Goal: Task Accomplishment & Management: Complete application form

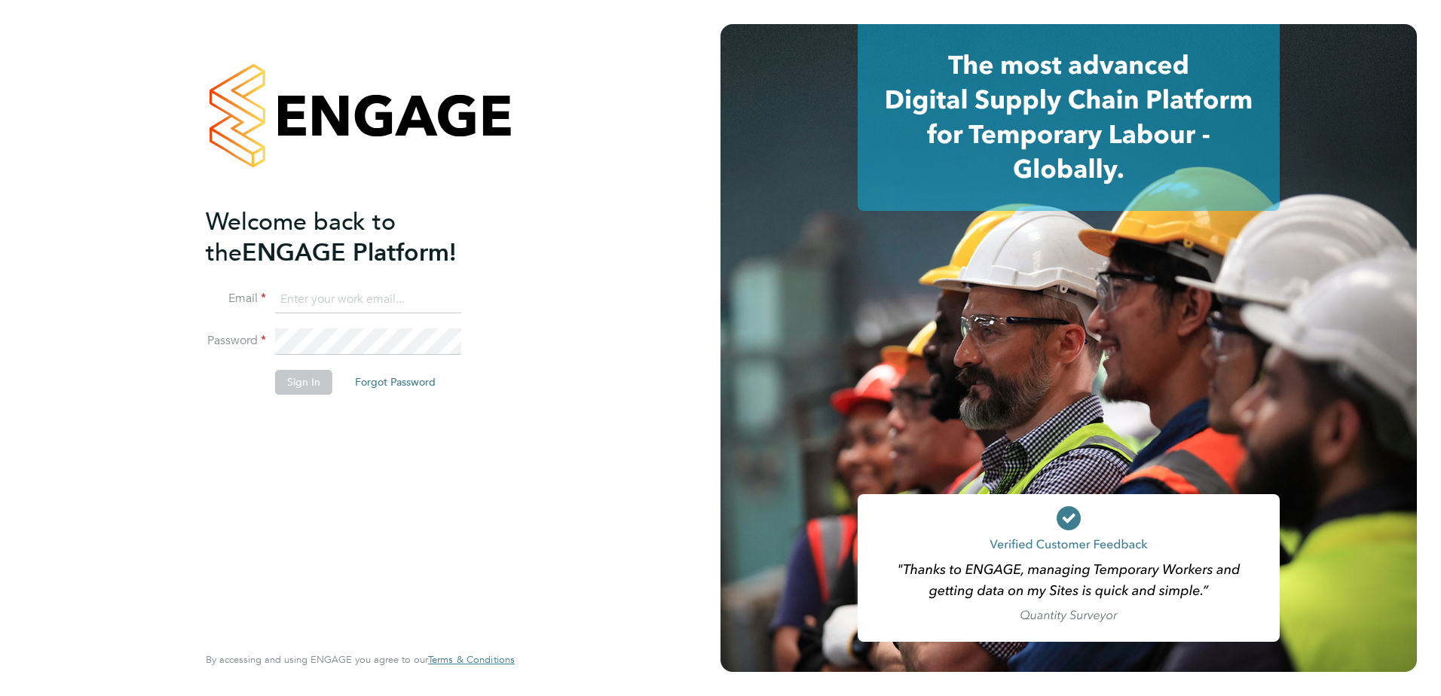
type input "[PERSON_NAME][EMAIL_ADDRESS][PERSON_NAME][DOMAIN_NAME]"
click at [316, 462] on div "Welcome back to the ENGAGE Platform! Email [PERSON_NAME][EMAIL_ADDRESS][PERSON_…" at bounding box center [353, 423] width 294 height 434
click at [284, 378] on button "Sign In" at bounding box center [303, 382] width 57 height 24
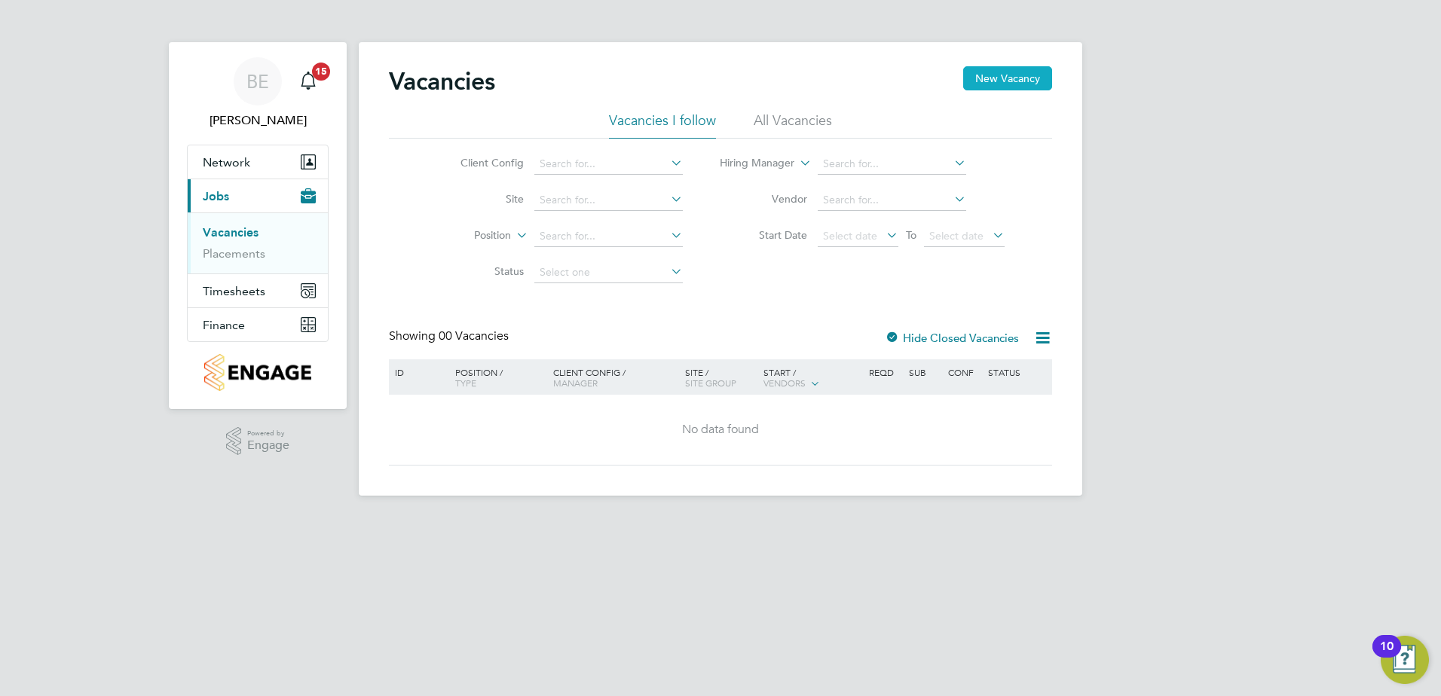
click at [988, 84] on button "New Vacancy" at bounding box center [1007, 78] width 89 height 24
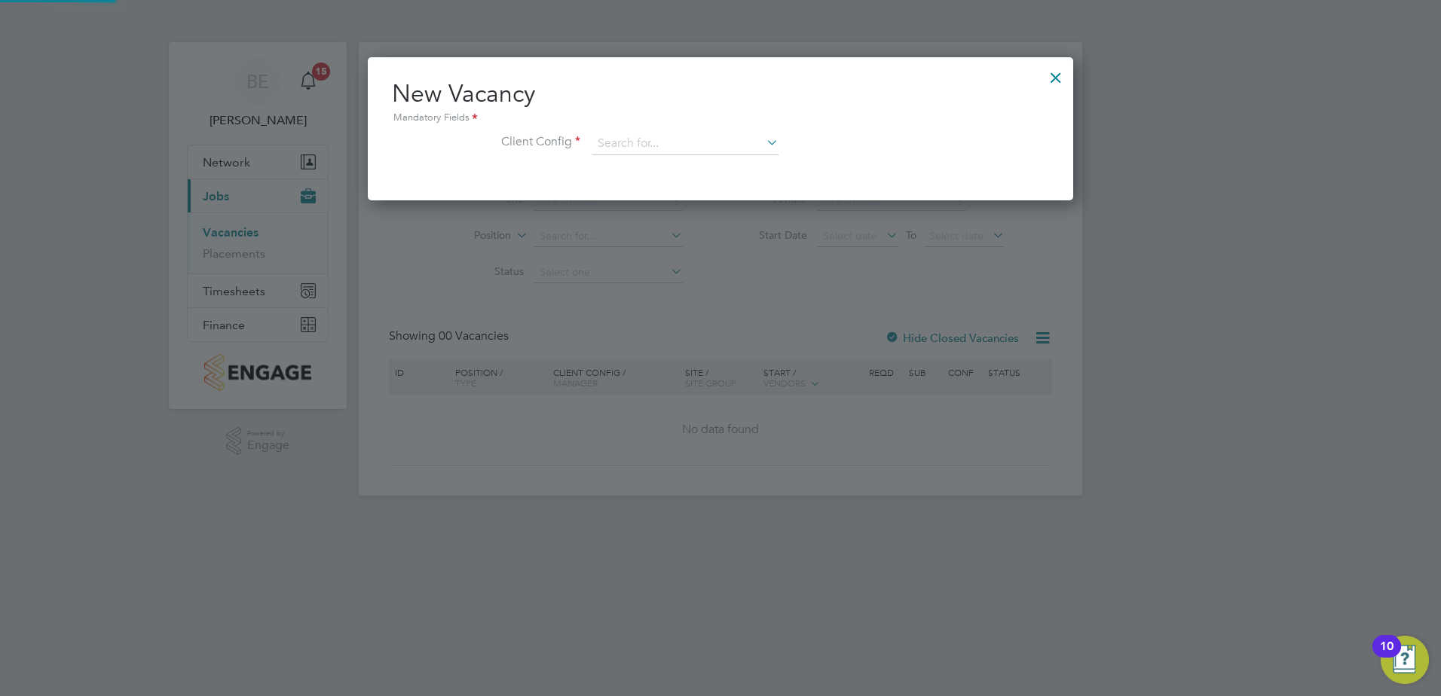
scroll to position [143, 706]
click at [623, 152] on input at bounding box center [685, 144] width 186 height 23
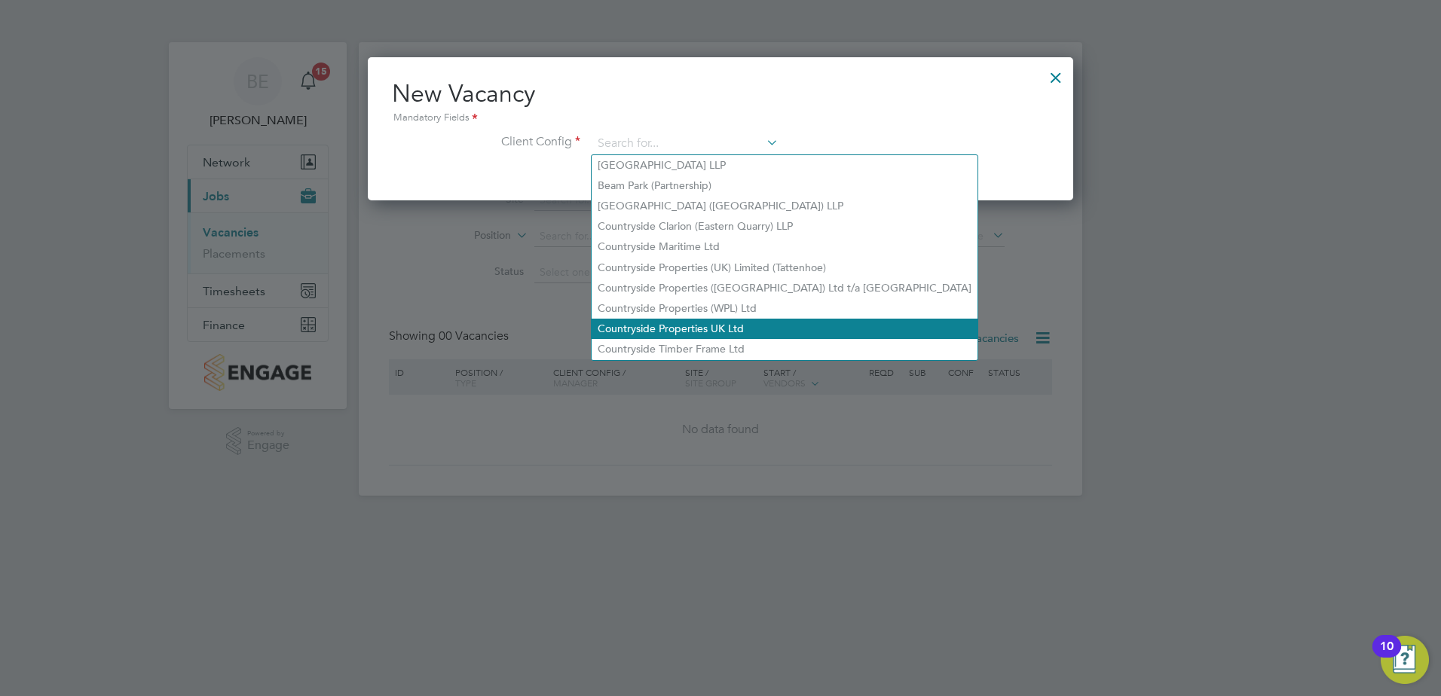
click at [628, 323] on li "Countryside Properties UK Ltd" at bounding box center [785, 329] width 386 height 20
type input "Countryside Properties UK Ltd"
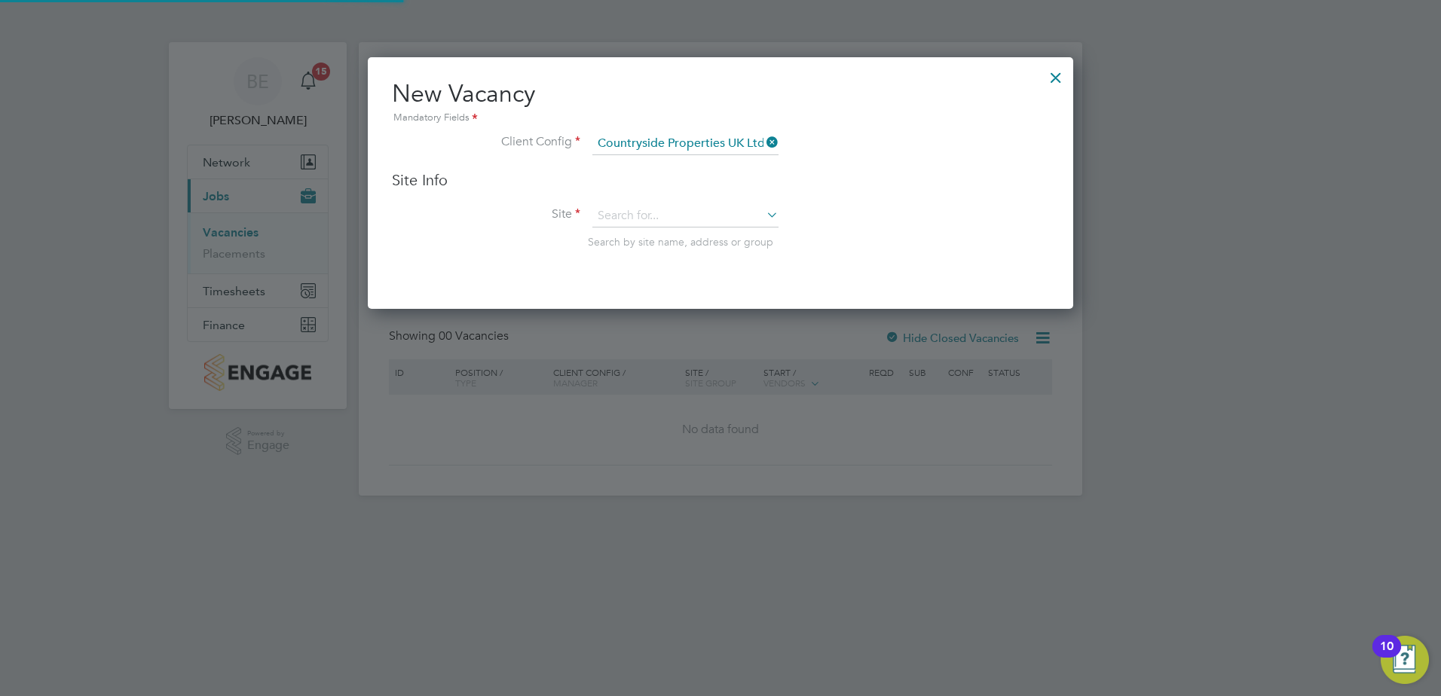
scroll to position [252, 706]
click at [603, 217] on input at bounding box center [685, 216] width 186 height 23
click at [619, 232] on li "Poverty Lane ( Maghull )" at bounding box center [686, 238] width 188 height 20
type input "Poverty Lane (Maghull)"
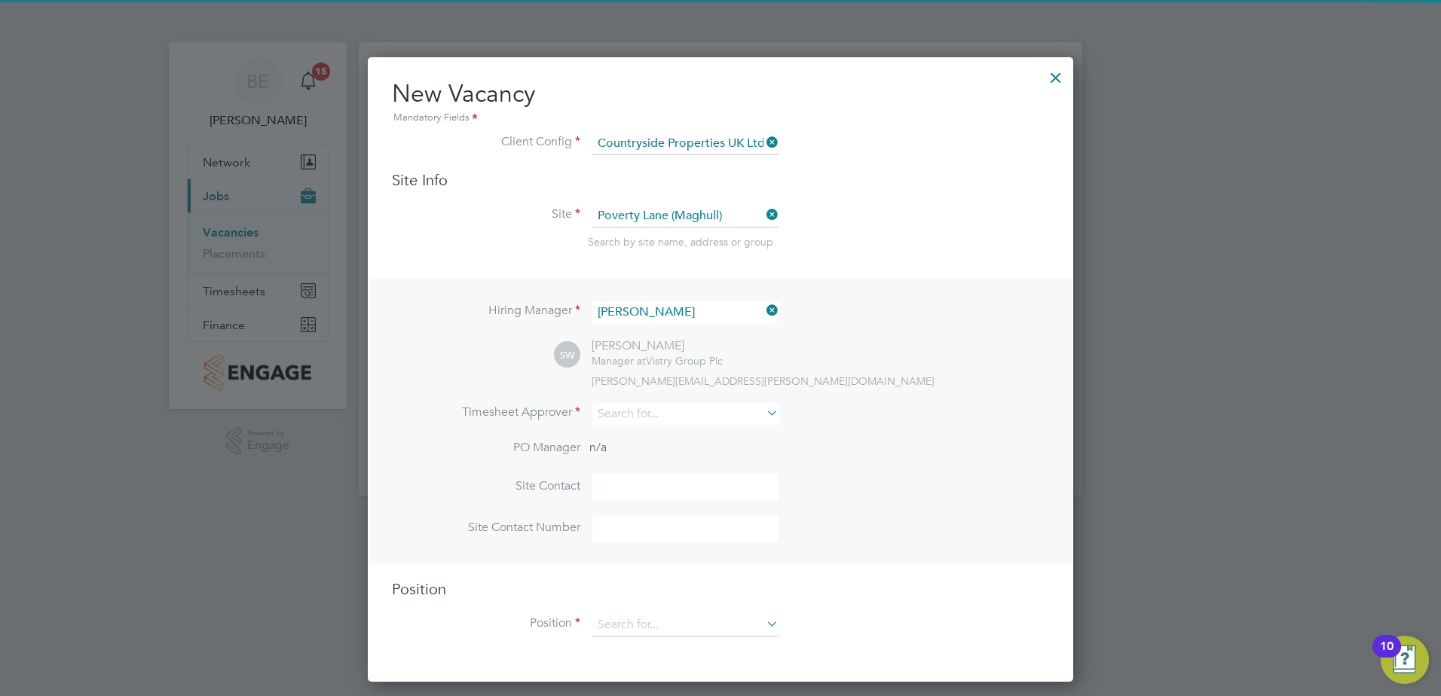
click at [977, 234] on li "Site Poverty Lane (Maghull) Search by site name, address or group" at bounding box center [720, 242] width 657 height 74
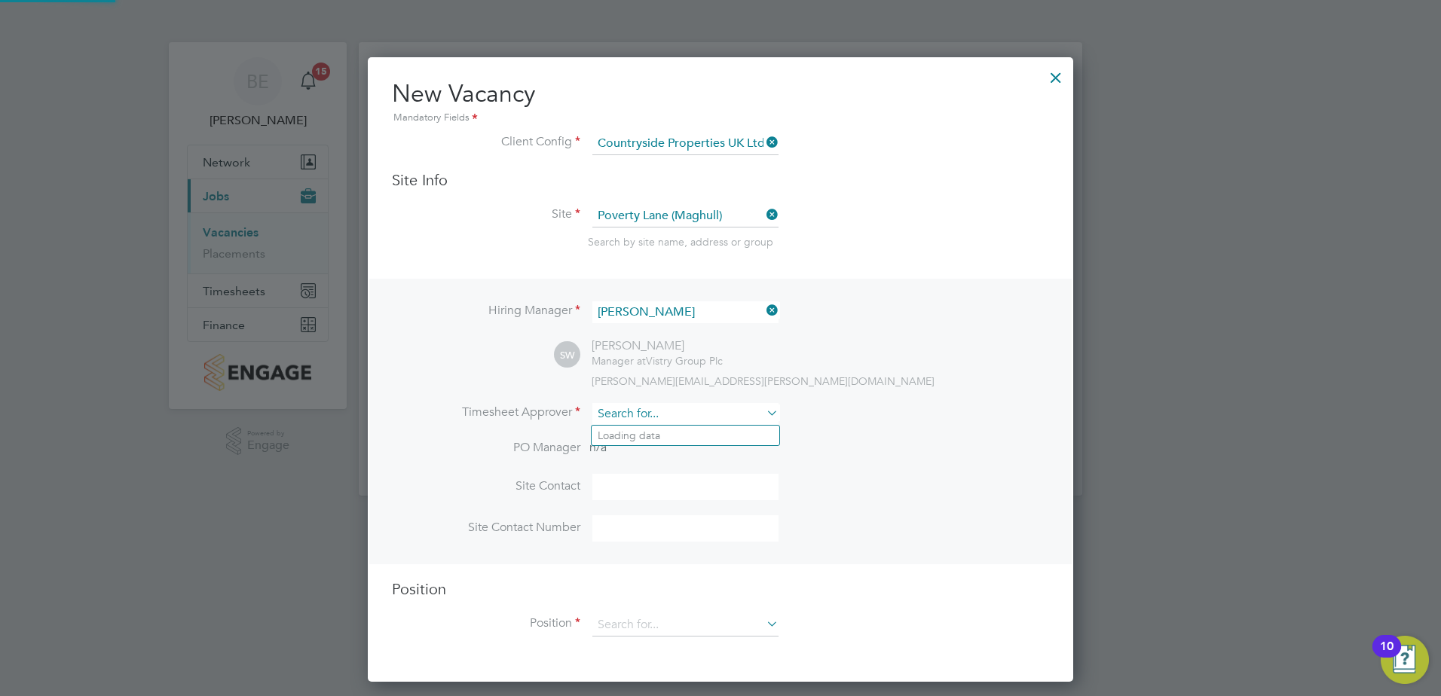
click at [682, 417] on input at bounding box center [685, 414] width 186 height 22
click at [660, 431] on li "Nick Dw yer" at bounding box center [686, 436] width 188 height 20
type input "Nick Dwyer"
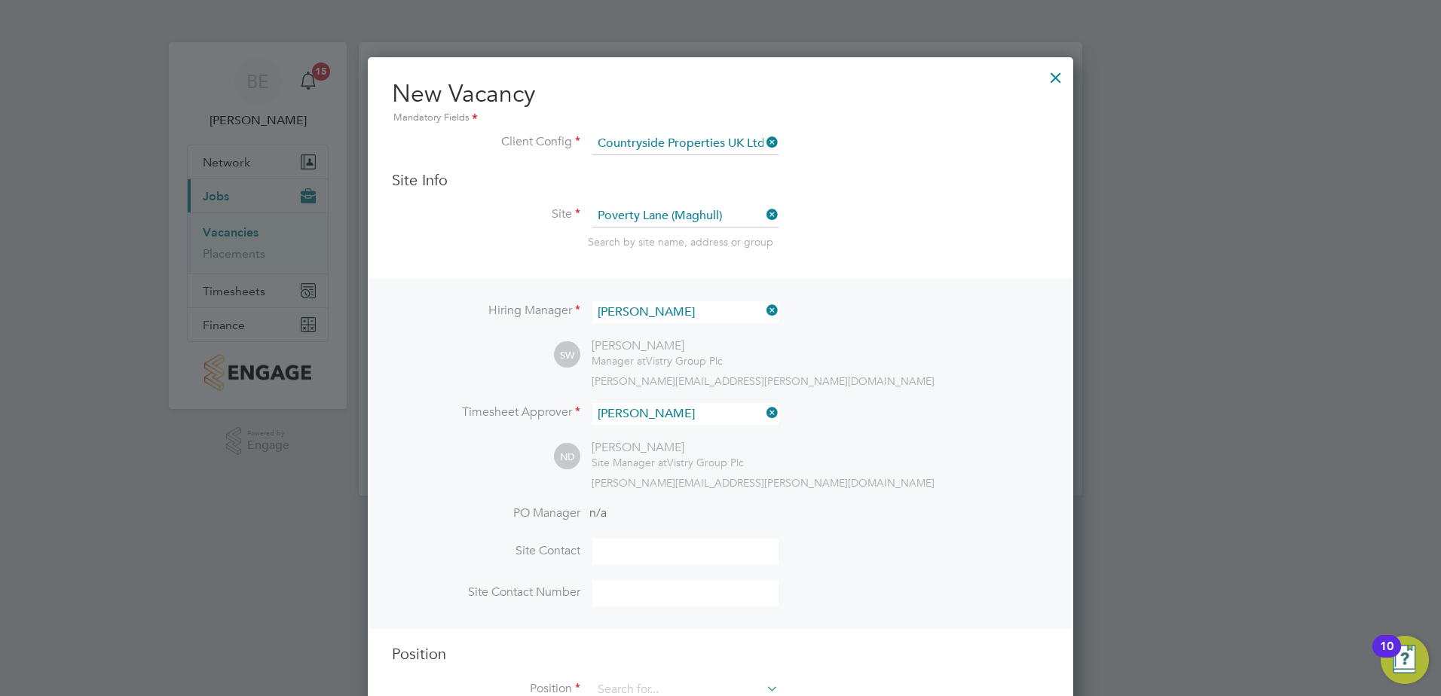
scroll to position [52, 0]
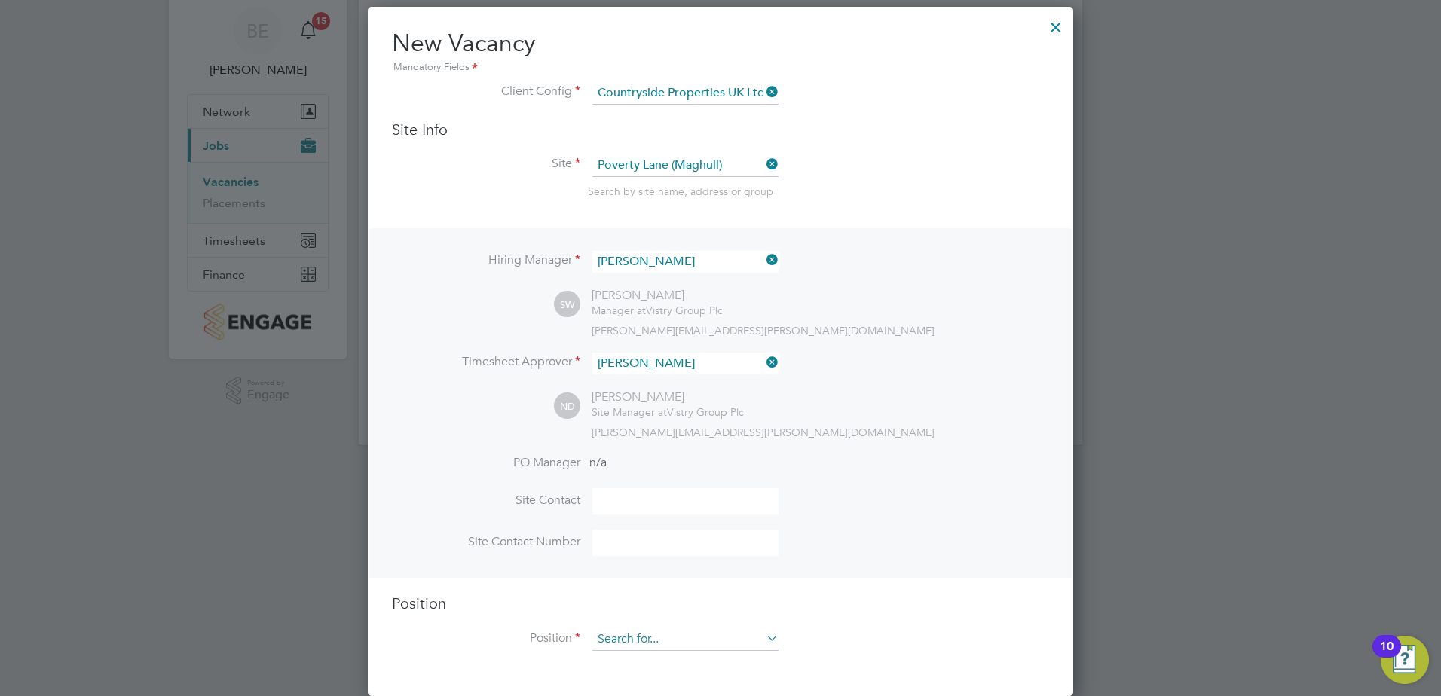
click at [623, 642] on input at bounding box center [685, 639] width 186 height 23
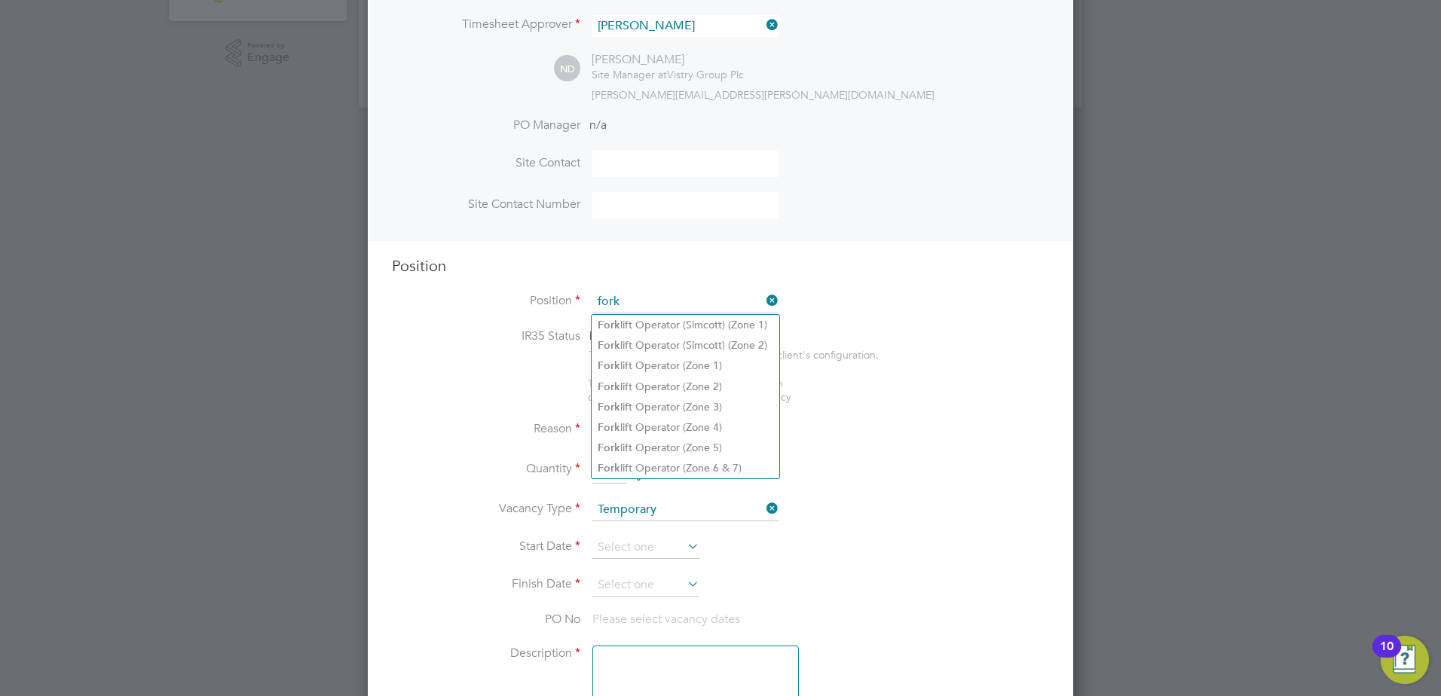
scroll to position [427, 0]
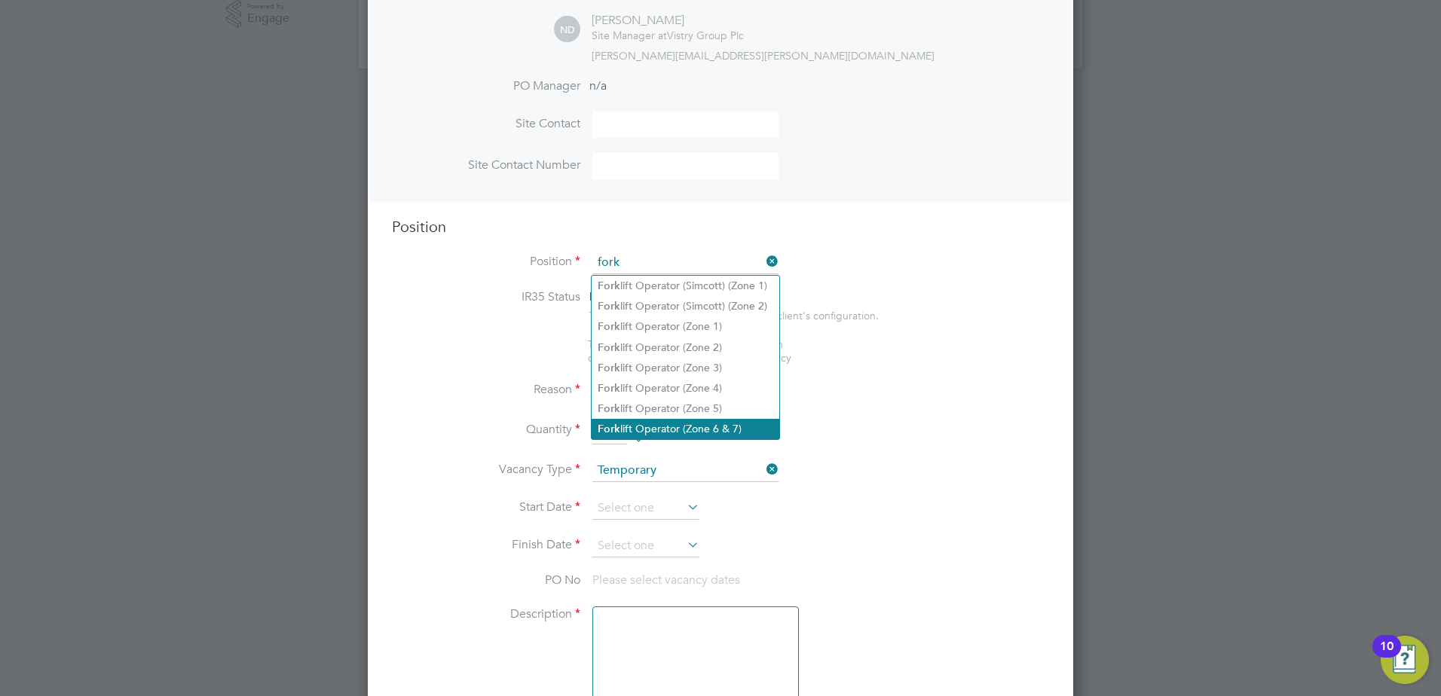
click at [668, 422] on li "Fork lift Operator (Zone 6 & 7)" at bounding box center [686, 429] width 188 height 20
type input "Forklift Operator (Zone 6 & 7)"
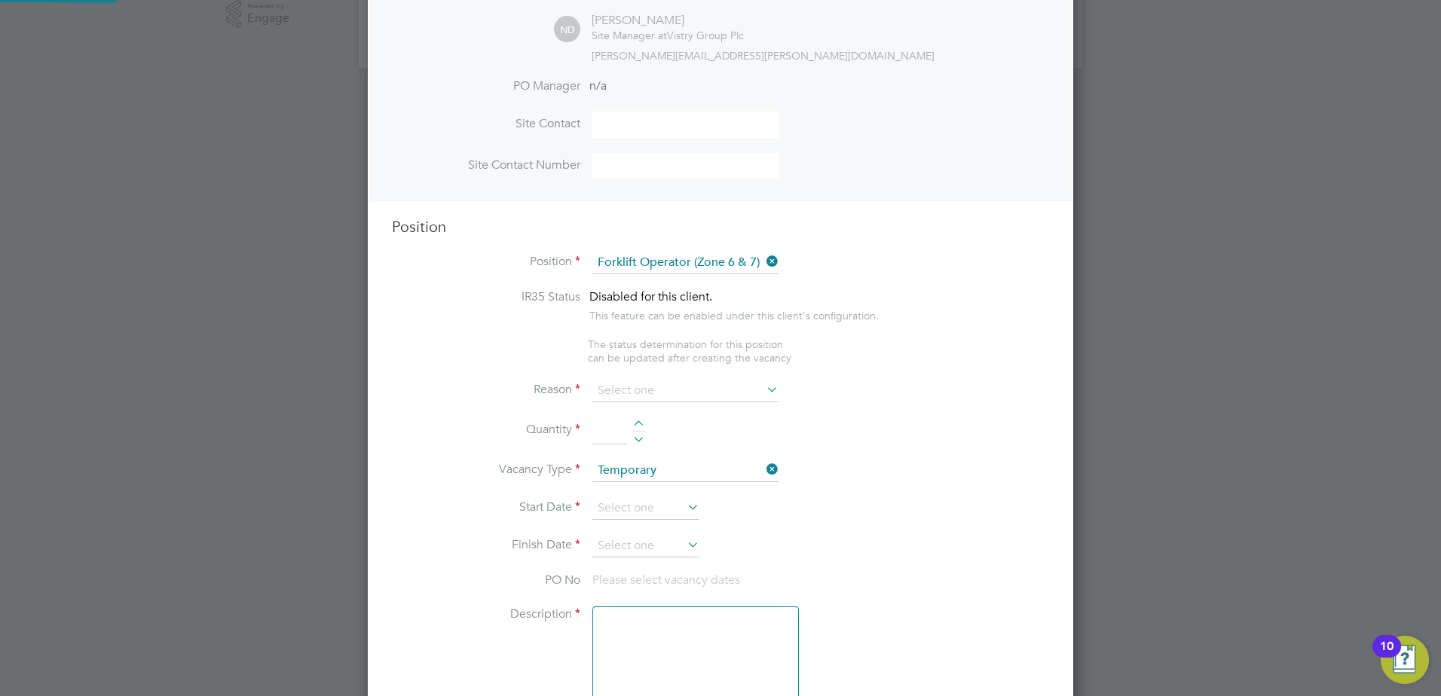
type textarea "- Operate construction machinery - Delivering large quantities of materials to …"
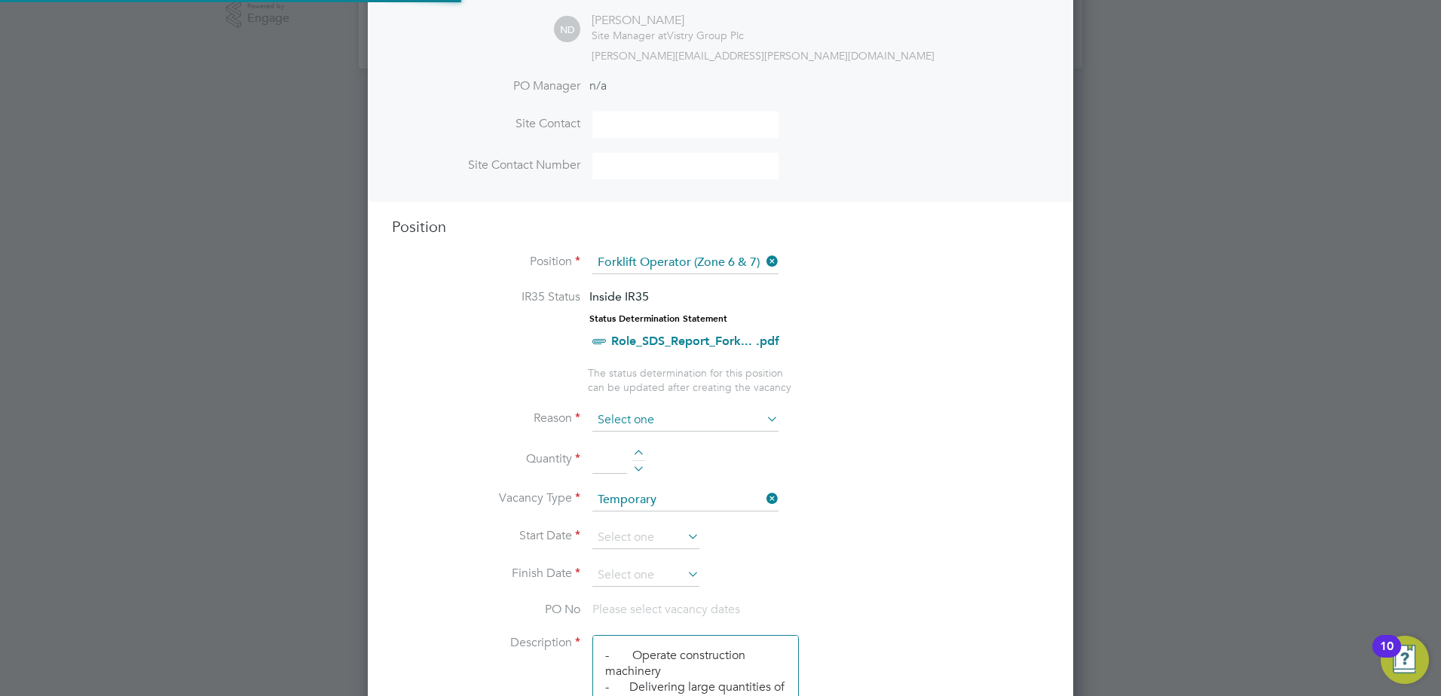
scroll to position [2192, 706]
click at [675, 419] on input at bounding box center [685, 420] width 186 height 23
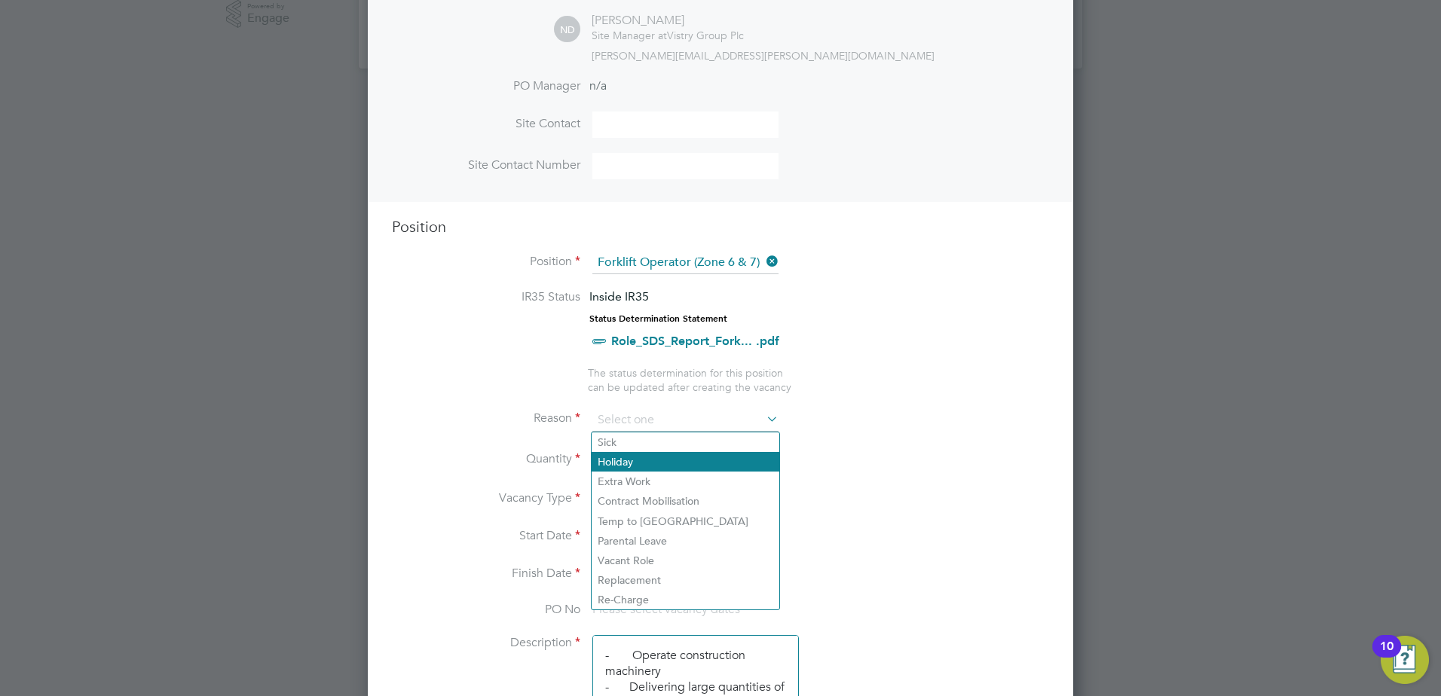
click at [636, 465] on li "Holiday" at bounding box center [686, 462] width 188 height 20
type input "Holiday"
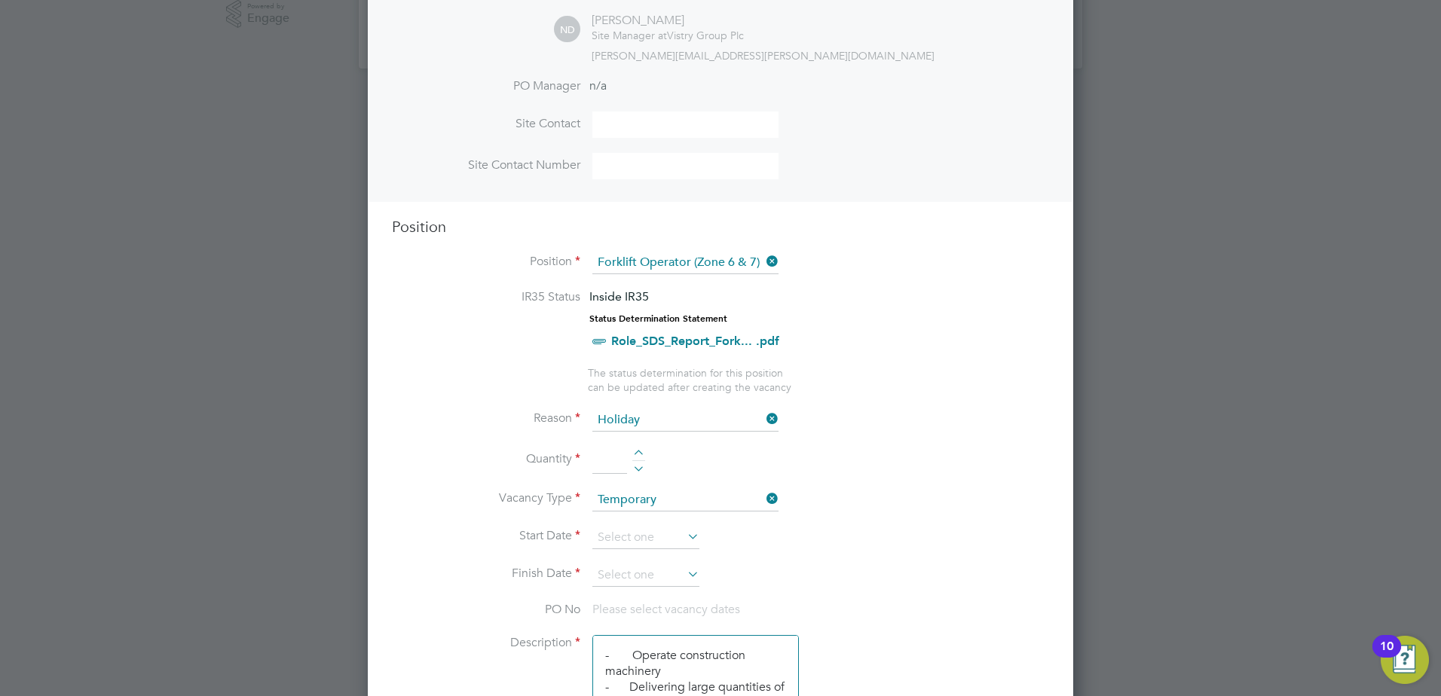
click at [643, 452] on div at bounding box center [638, 455] width 13 height 11
type input "1"
click at [644, 532] on input at bounding box center [645, 538] width 107 height 23
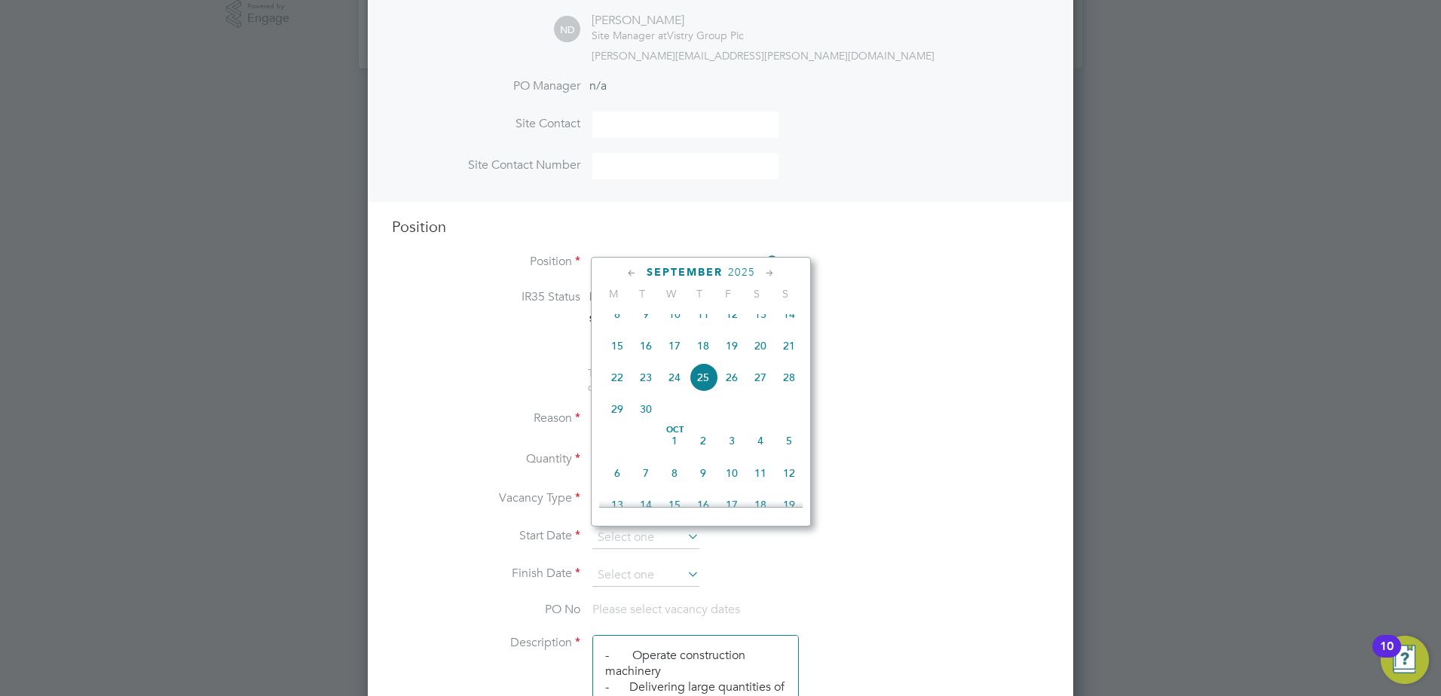
scroll to position [588, 0]
click at [735, 450] on span "10" at bounding box center [731, 439] width 29 height 29
type input "10 Oct 2025"
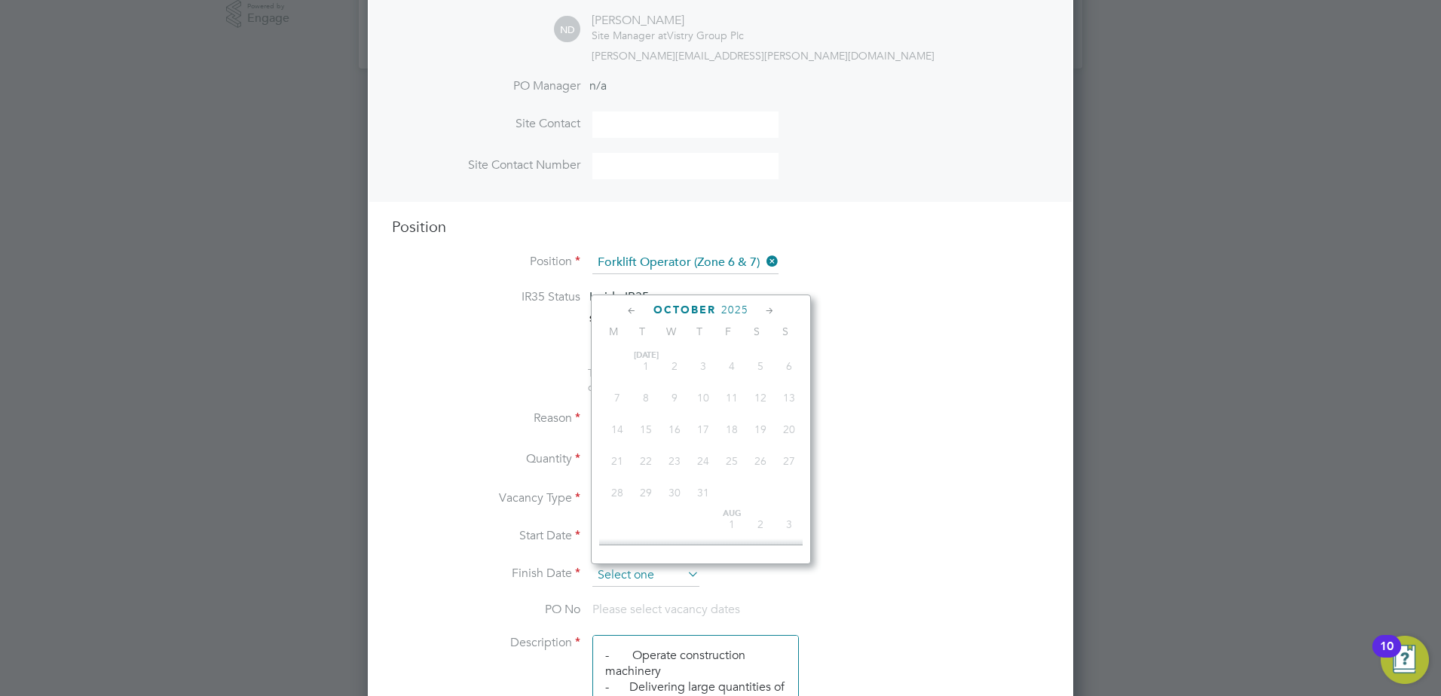
click at [658, 570] on input at bounding box center [645, 575] width 107 height 23
click at [622, 463] on span "13" at bounding box center [617, 450] width 29 height 29
type input "13 Oct 2025"
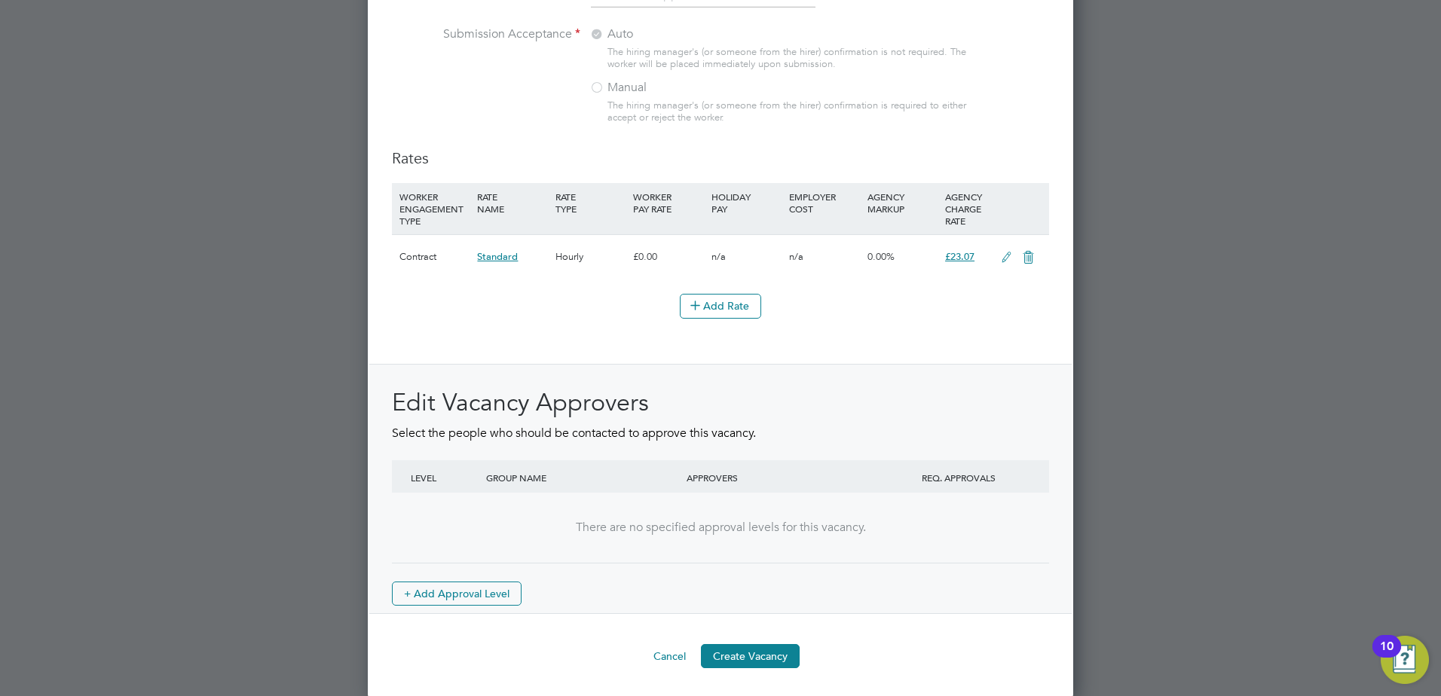
scroll to position [1659, 0]
click at [744, 658] on button "Create Vacancy" at bounding box center [750, 654] width 99 height 24
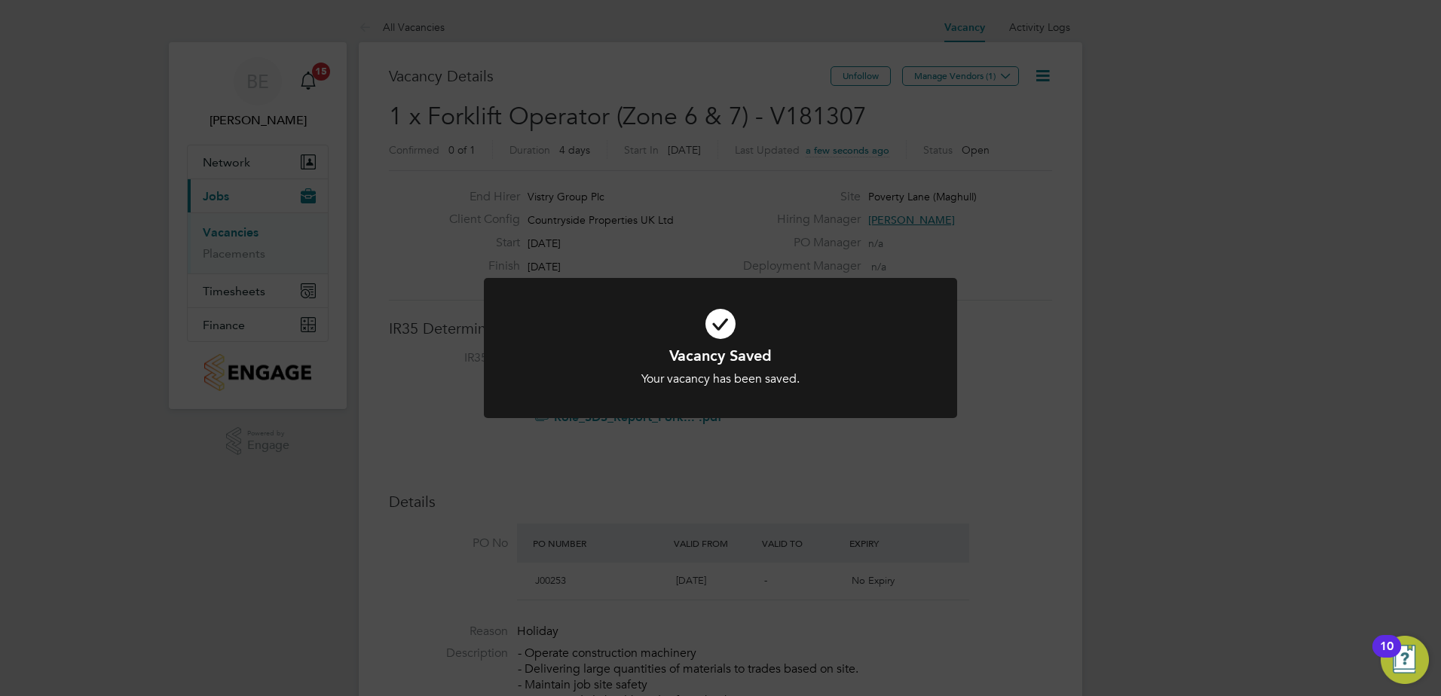
click at [931, 121] on div "Vacancy Saved Your vacancy has been saved. Cancel Okay" at bounding box center [720, 348] width 1441 height 696
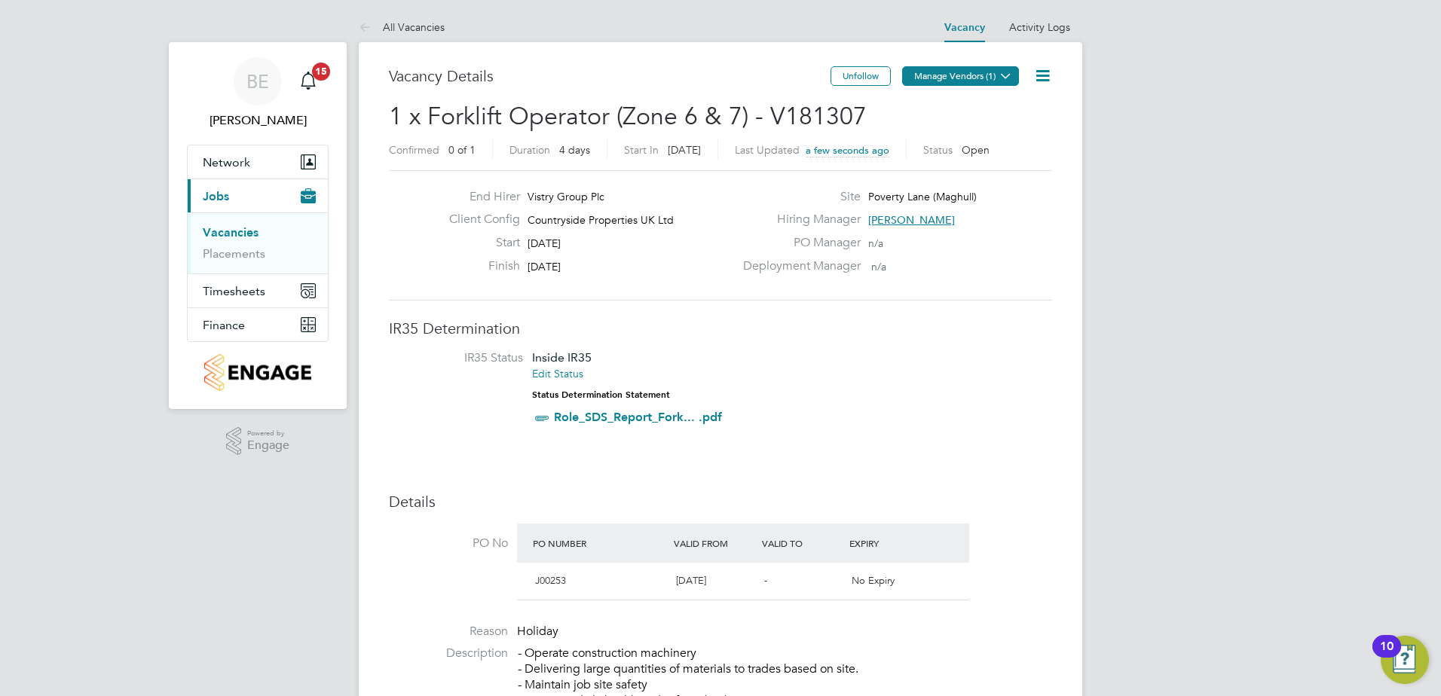
click at [940, 71] on button "Manage Vendors (1)" at bounding box center [960, 76] width 117 height 20
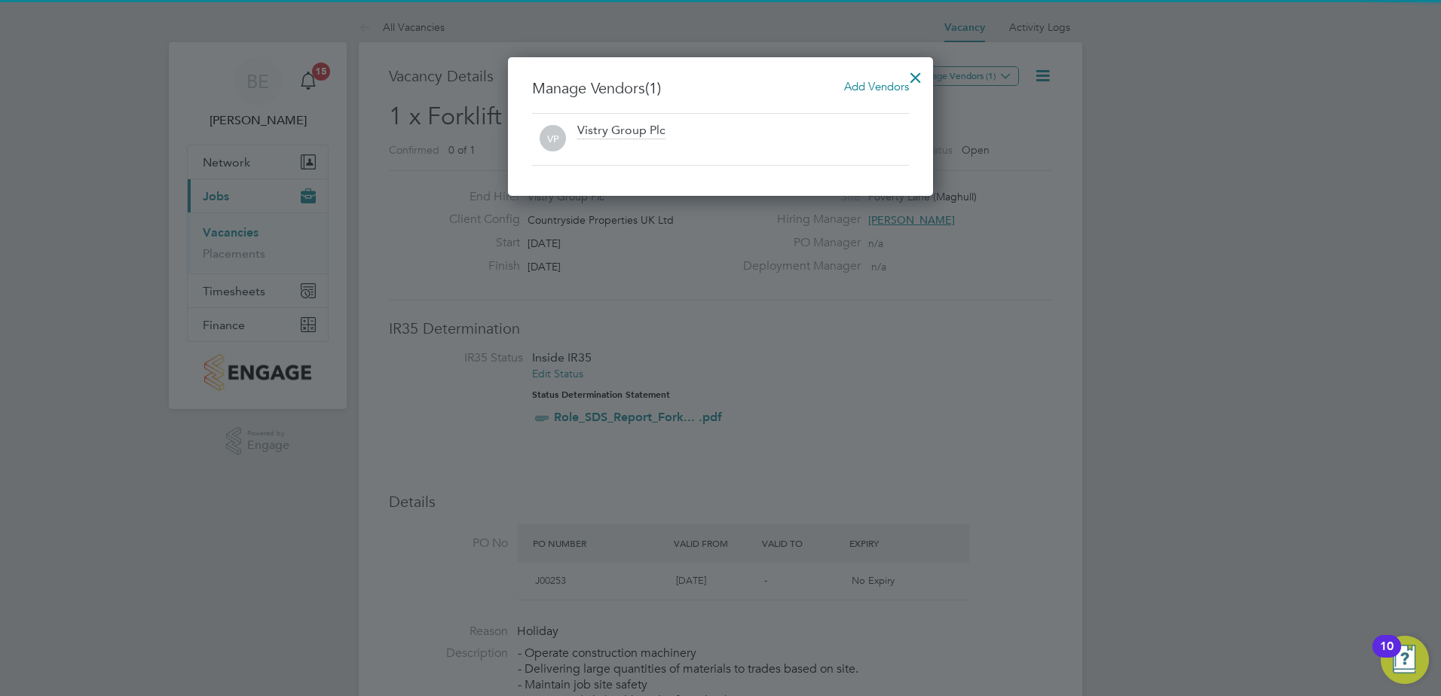
click at [876, 71] on div "Manage Vendors (1) Add Vendors VP Vistry Group Plc" at bounding box center [720, 126] width 425 height 139
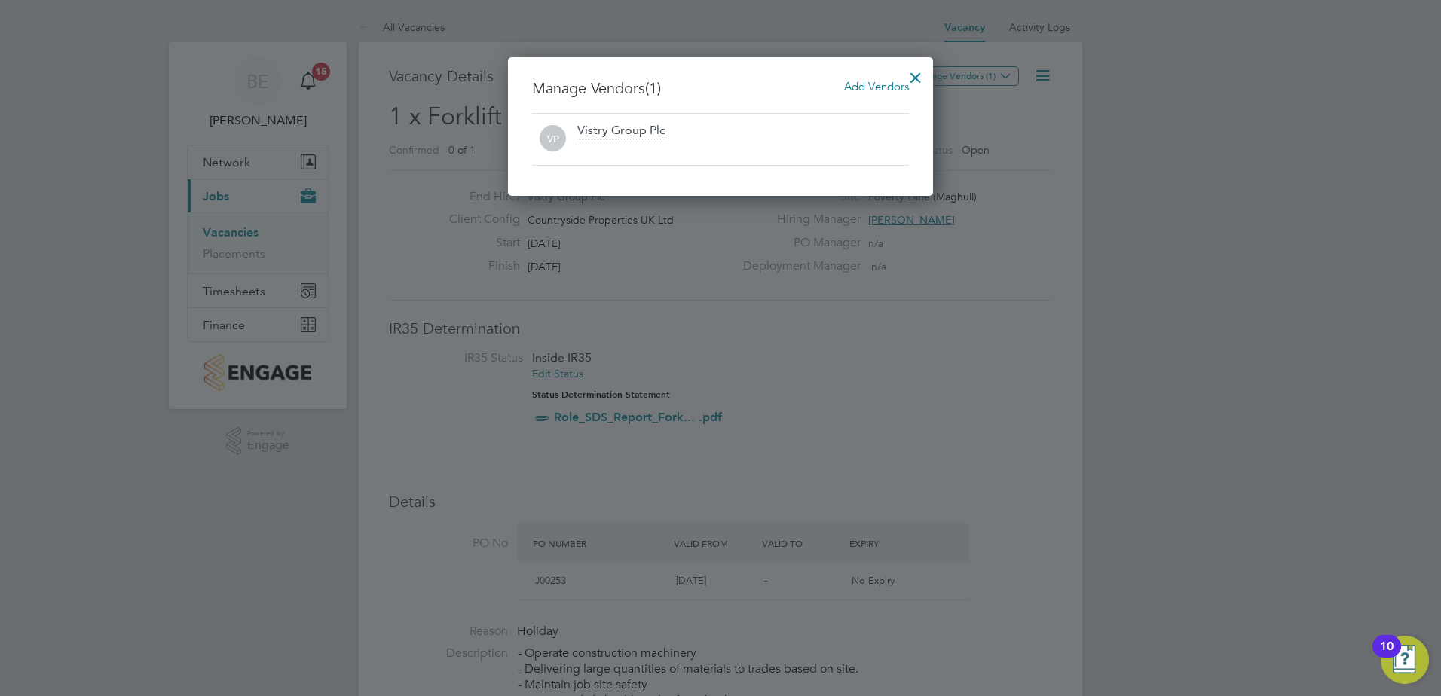
click at [871, 76] on div "Manage Vendors (1) Add Vendors VP Vistry Group Plc" at bounding box center [720, 126] width 425 height 139
click at [855, 94] on div "Add Vendors" at bounding box center [876, 86] width 65 height 17
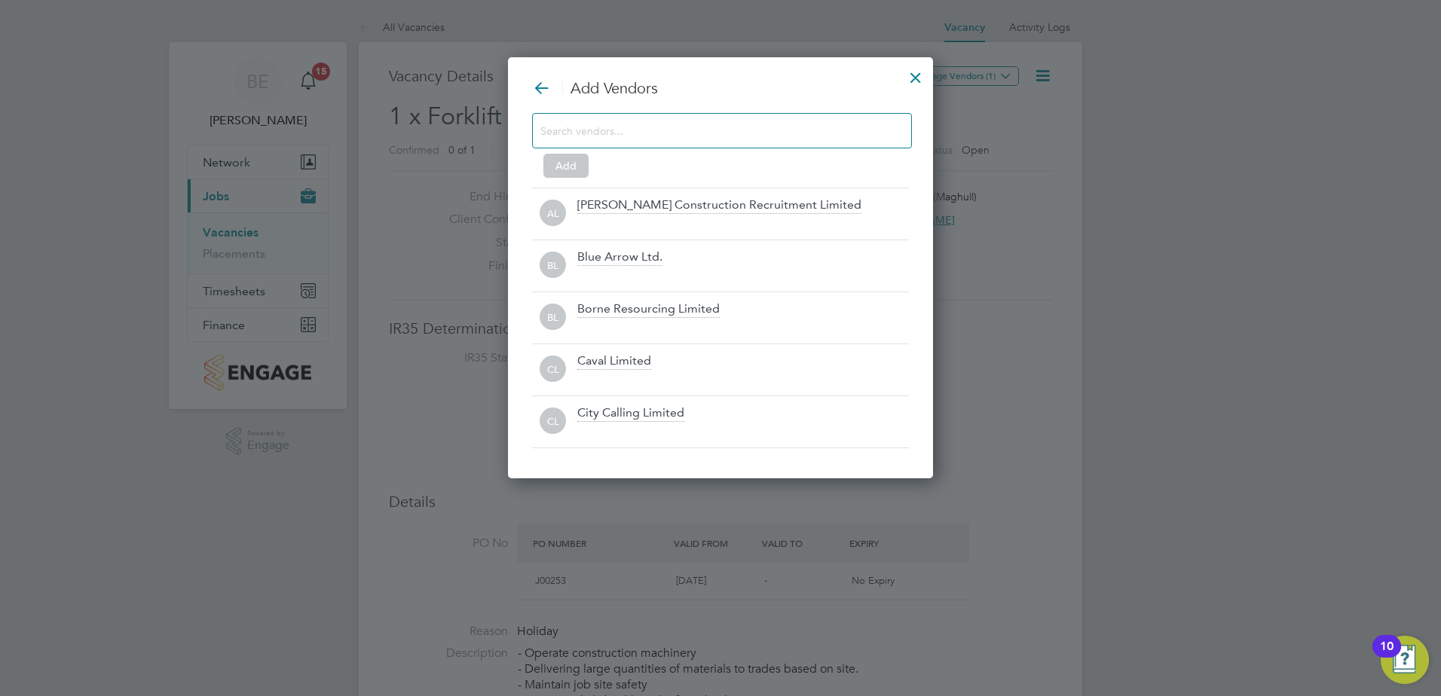
click at [736, 130] on input at bounding box center [709, 131] width 339 height 20
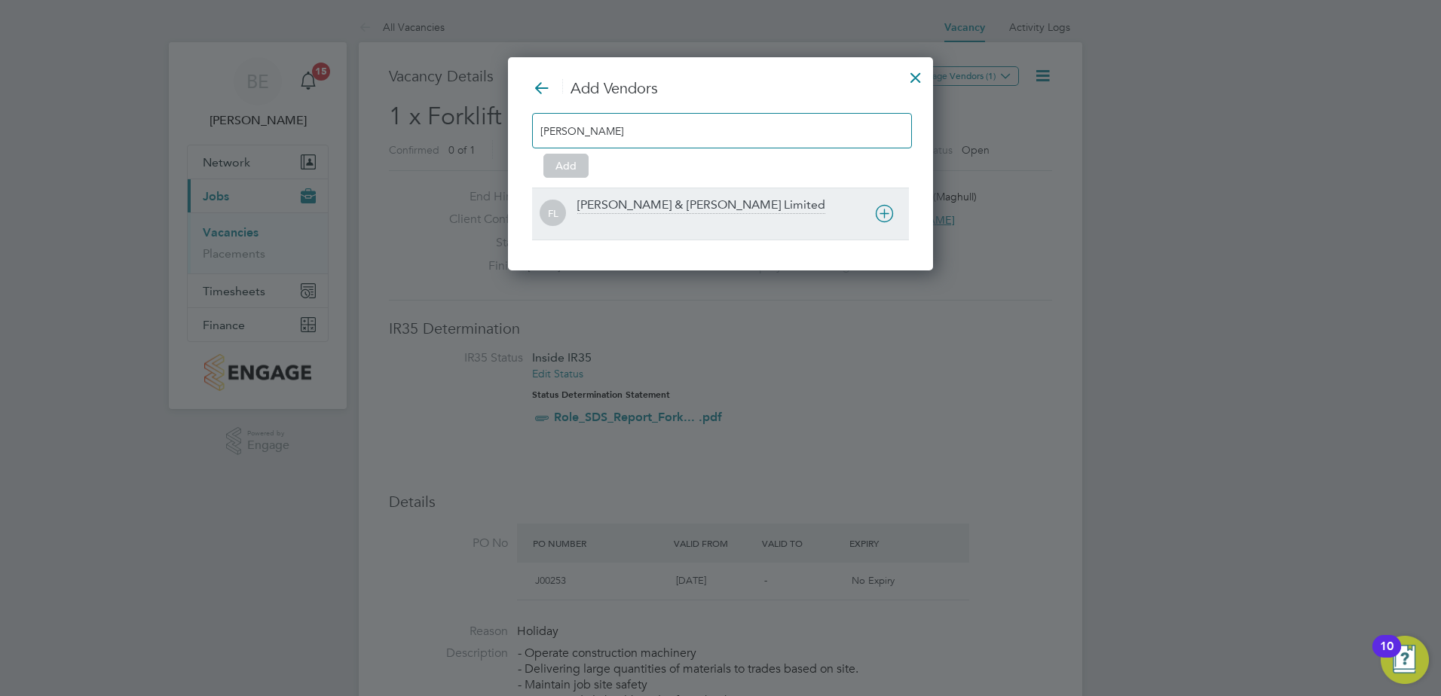
type input "fawkes"
click at [755, 206] on div "Fawkes & Reece Limited" at bounding box center [743, 213] width 332 height 33
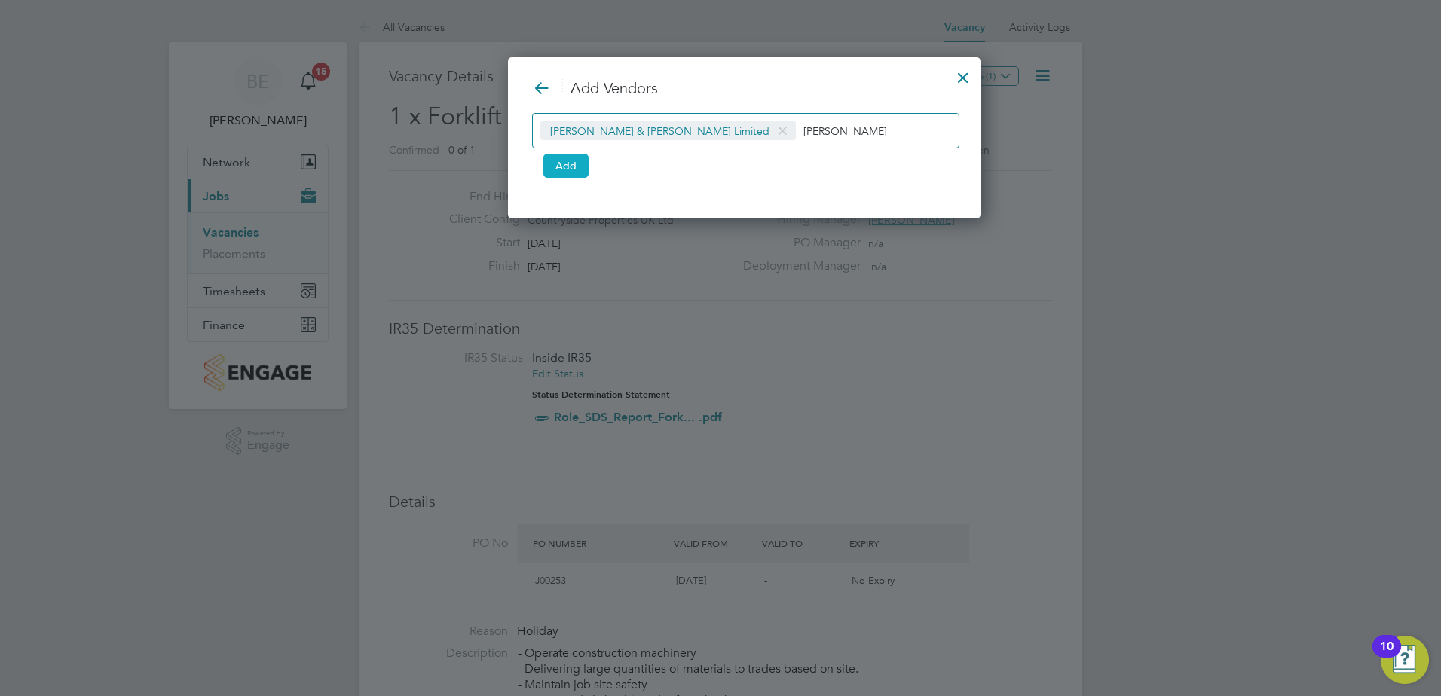
click at [575, 165] on button "Add" at bounding box center [565, 166] width 45 height 24
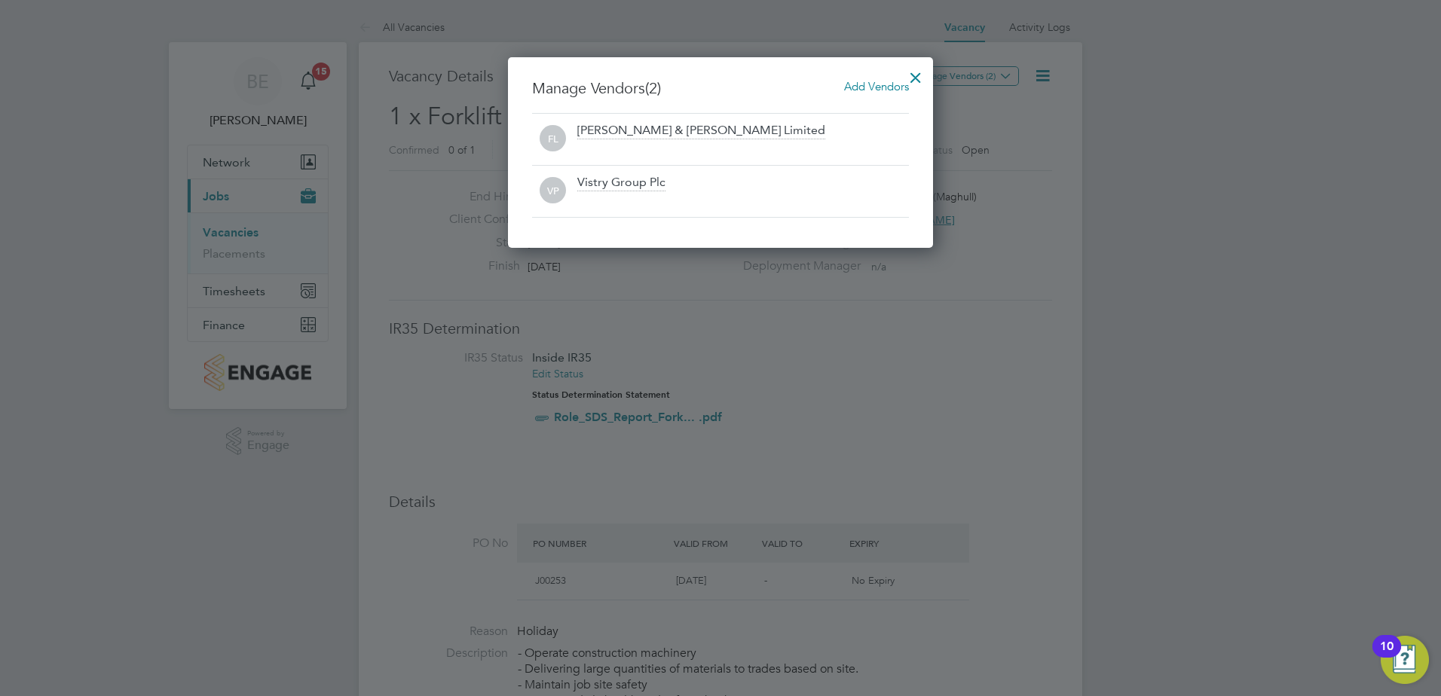
click at [919, 73] on div at bounding box center [915, 73] width 27 height 27
